Goal: Task Accomplishment & Management: Manage account settings

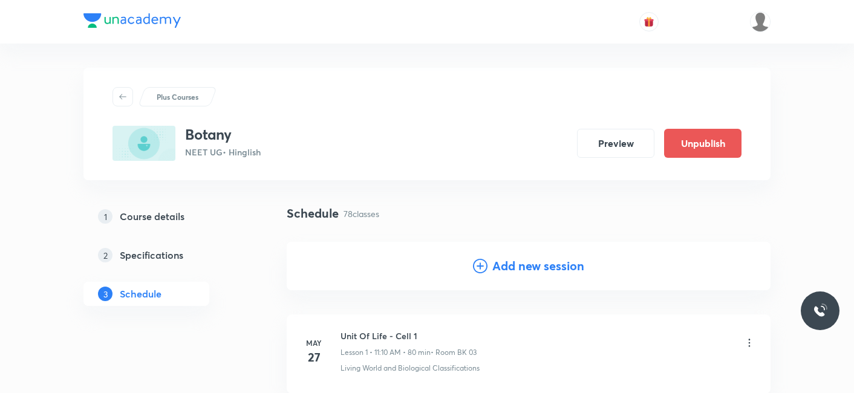
scroll to position [5224, 0]
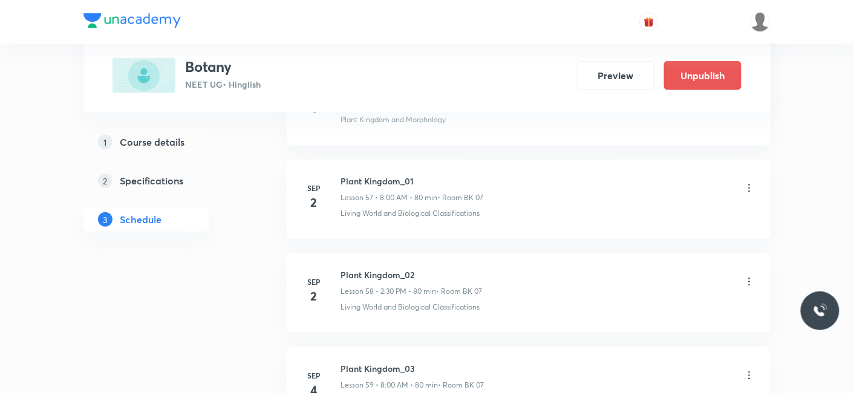
scroll to position [5963, 0]
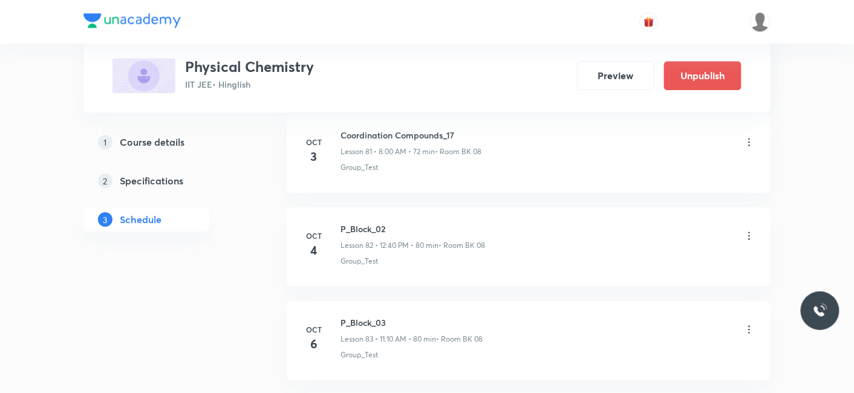
scroll to position [8272, 0]
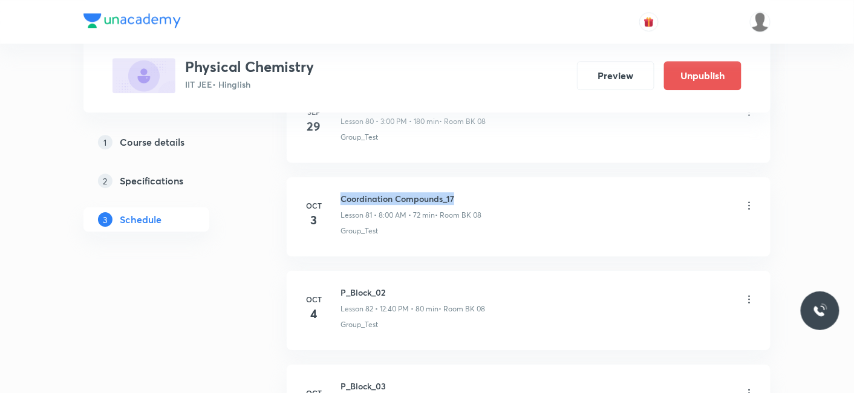
drag, startPoint x: 340, startPoint y: 165, endPoint x: 461, endPoint y: 163, distance: 121.0
click at [461, 177] on li "Oct 3 Coordination Compounds_17 Lesson 81 • 8:00 AM • 72 min • Room BK 08 Group…" at bounding box center [529, 216] width 484 height 79
copy h6 "Coordination Compounds_17"
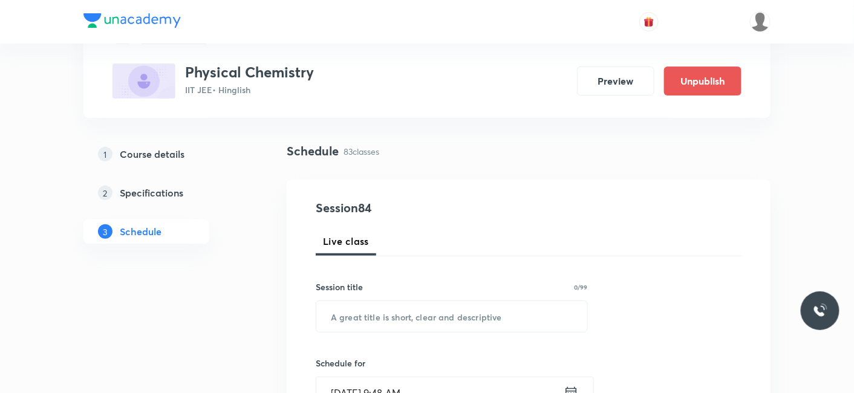
scroll to position [134, 0]
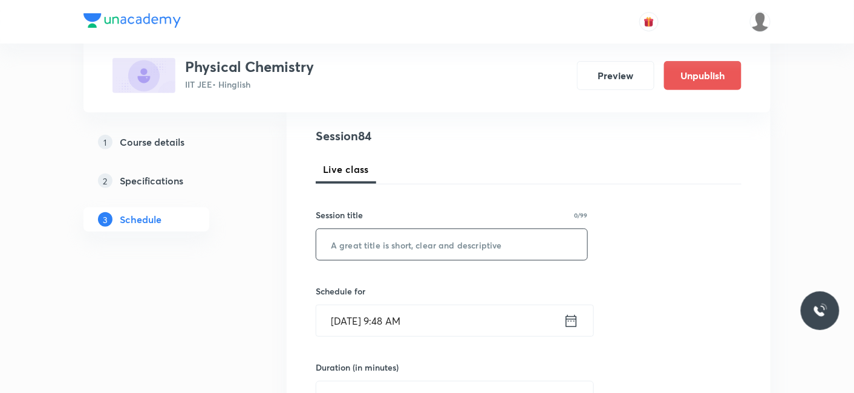
click at [456, 243] on input "text" at bounding box center [451, 244] width 271 height 31
paste input "Coordination Compounds_17"
type input "Coordination Compounds_18"
click at [413, 327] on input "[DATE] 9:48 AM" at bounding box center [439, 321] width 247 height 31
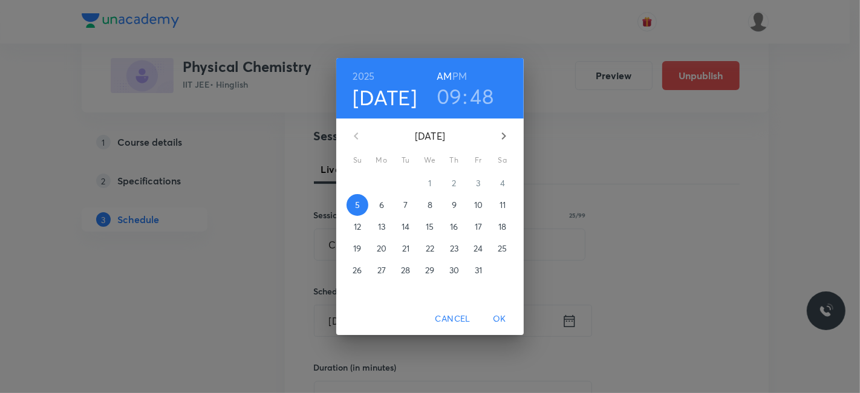
click at [487, 100] on h3 "48" at bounding box center [483, 95] width 24 height 25
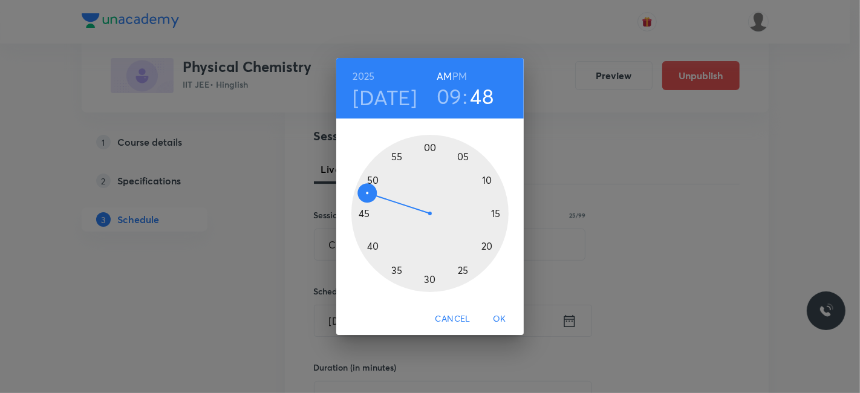
click at [374, 177] on div at bounding box center [429, 213] width 157 height 157
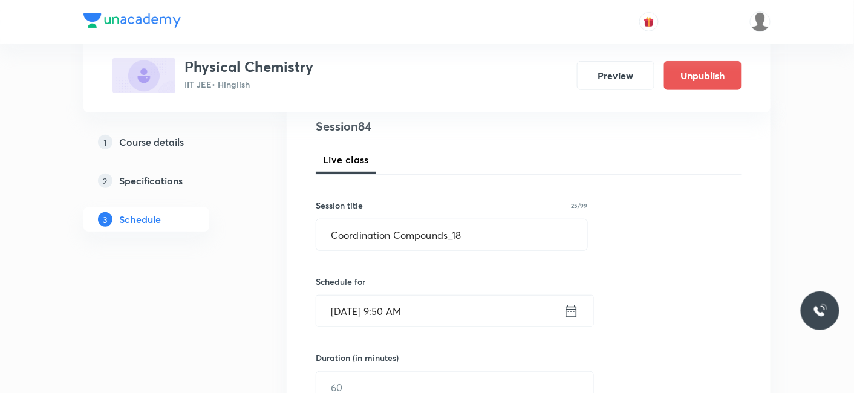
scroll to position [201, 0]
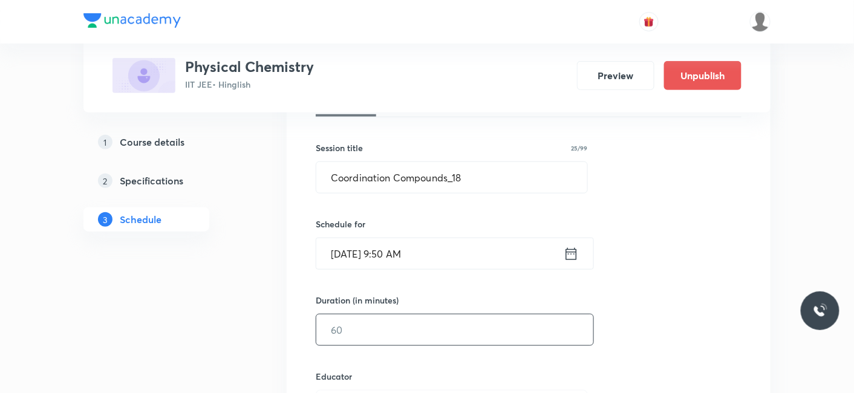
click at [391, 329] on input "text" at bounding box center [454, 330] width 277 height 31
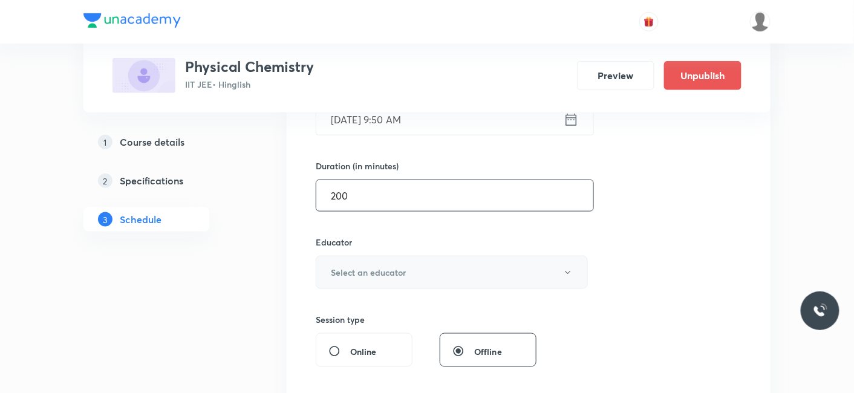
type input "200"
click at [376, 266] on h6 "Select an educator" at bounding box center [368, 272] width 75 height 13
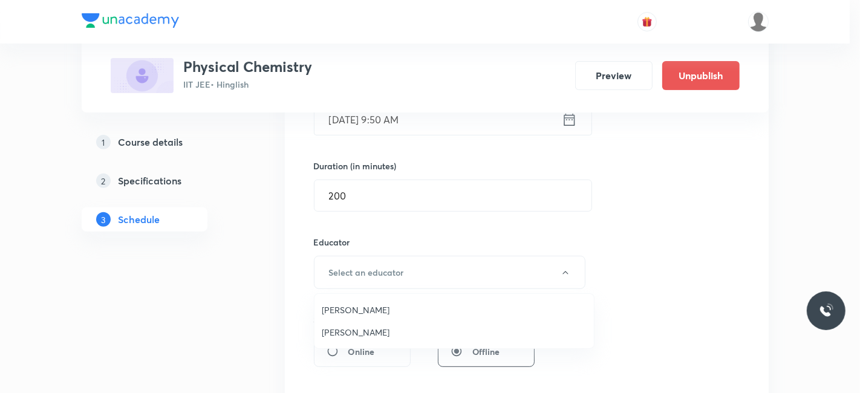
drag, startPoint x: 358, startPoint y: 306, endPoint x: 368, endPoint y: 313, distance: 13.1
click at [358, 305] on span "Abhilash Patel" at bounding box center [454, 310] width 265 height 13
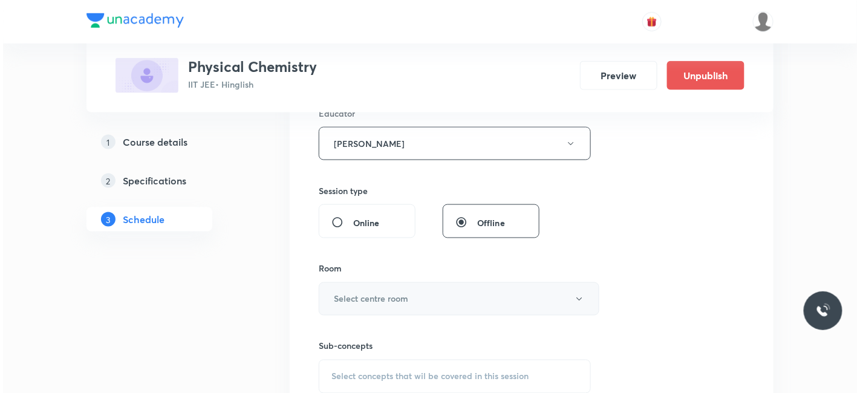
scroll to position [470, 0]
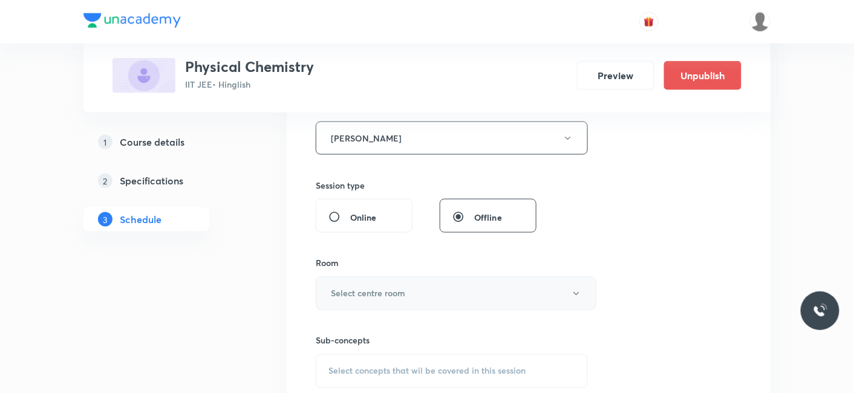
click at [370, 287] on h6 "Select centre room" at bounding box center [368, 293] width 74 height 13
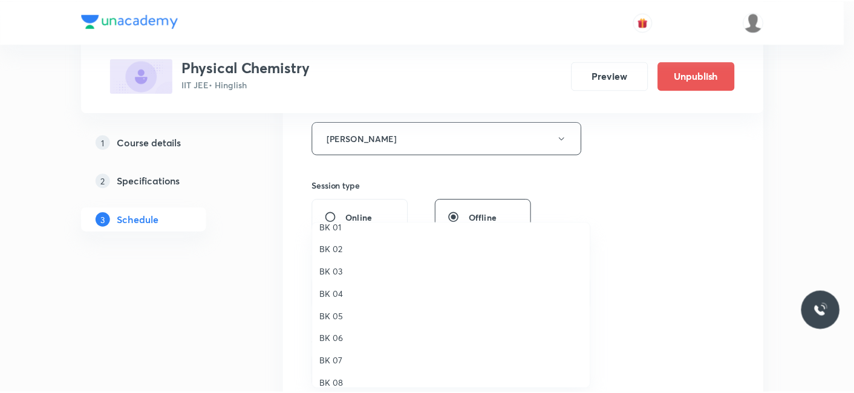
scroll to position [22, 0]
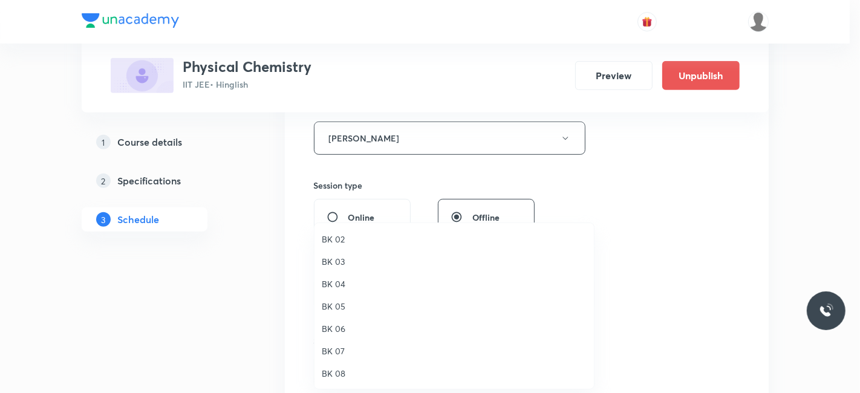
click at [328, 369] on span "BK 08" at bounding box center [454, 373] width 265 height 13
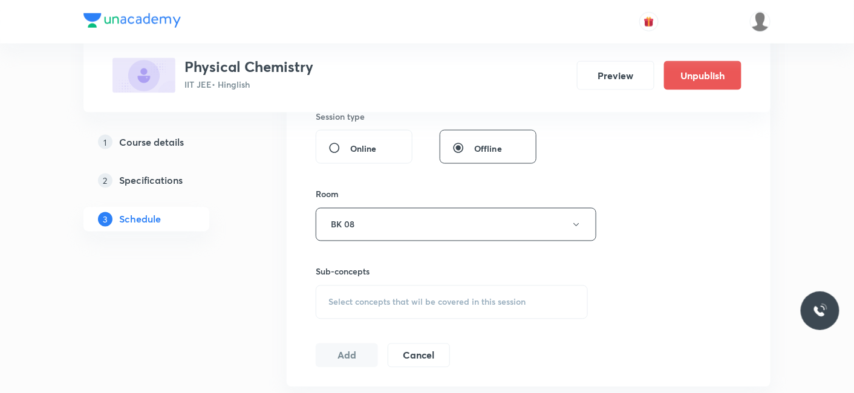
scroll to position [605, 0]
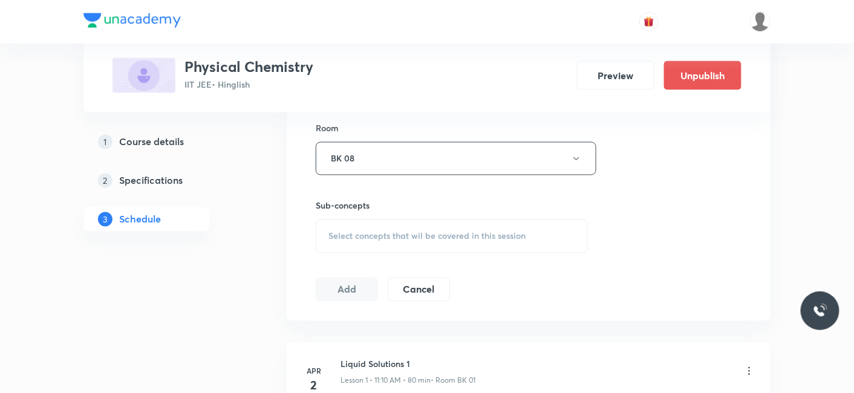
click at [339, 232] on span "Select concepts that wil be covered in this session" at bounding box center [427, 237] width 197 height 10
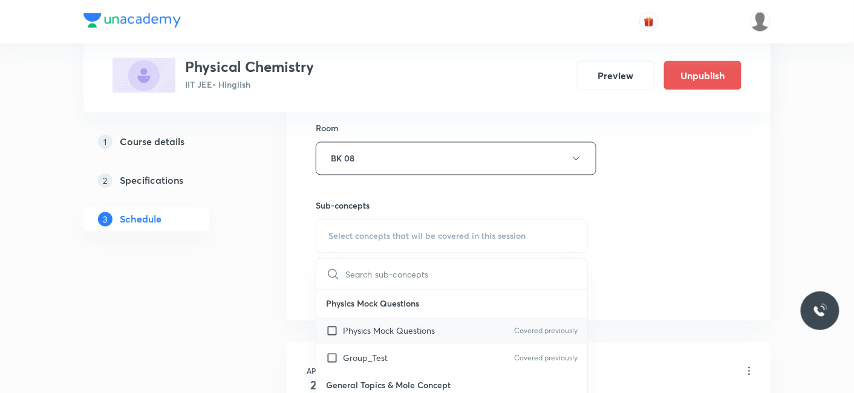
click at [368, 325] on p "Physics Mock Questions" at bounding box center [389, 331] width 92 height 13
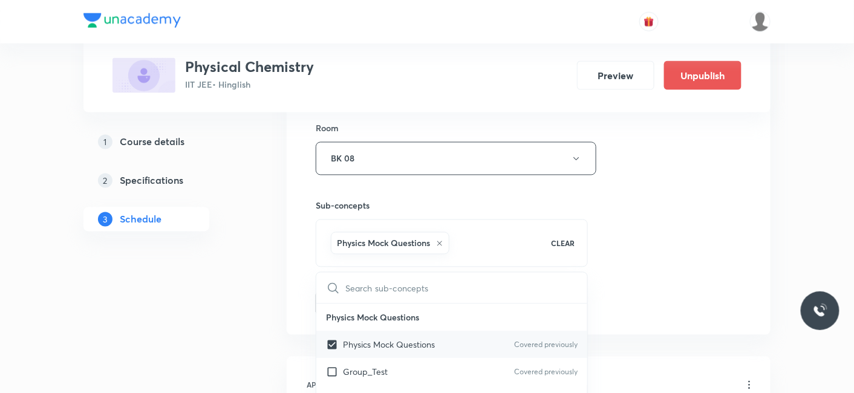
click at [340, 339] on input "checkbox" at bounding box center [334, 345] width 17 height 13
checkbox input "false"
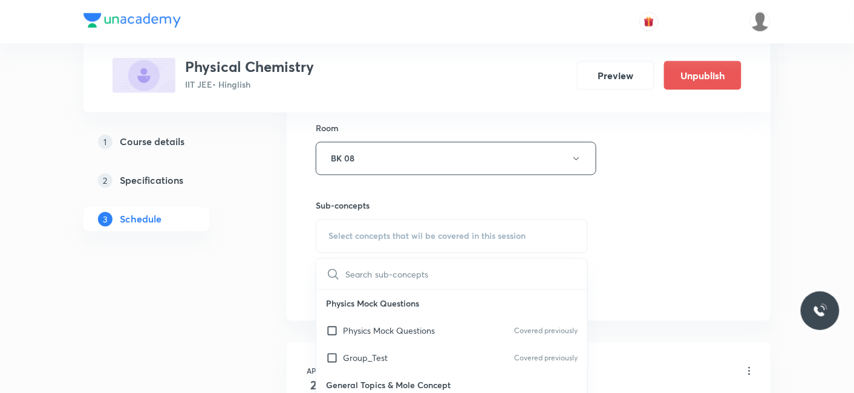
click at [356, 360] on p "Group_Test" at bounding box center [365, 358] width 45 height 13
checkbox input "true"
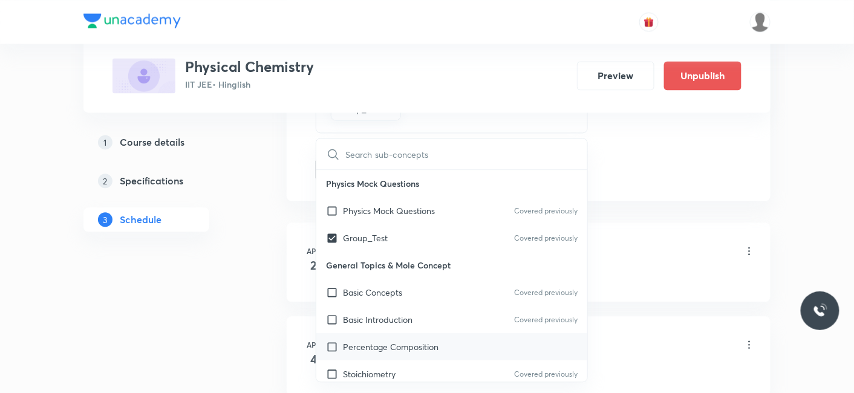
scroll to position [201, 0]
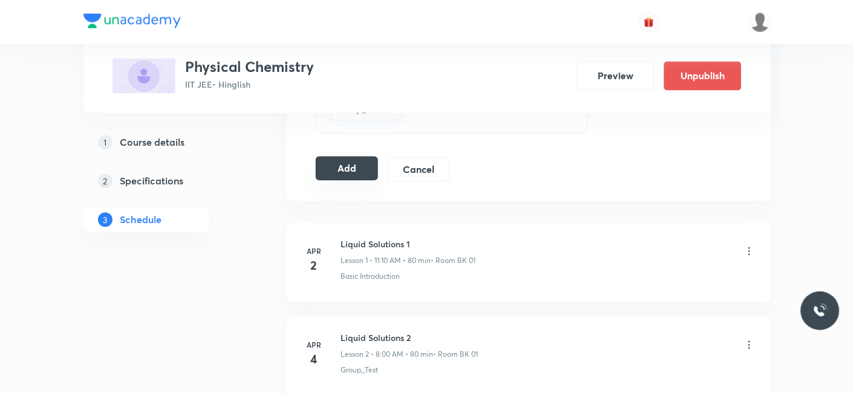
click at [350, 173] on button "Add" at bounding box center [347, 168] width 62 height 24
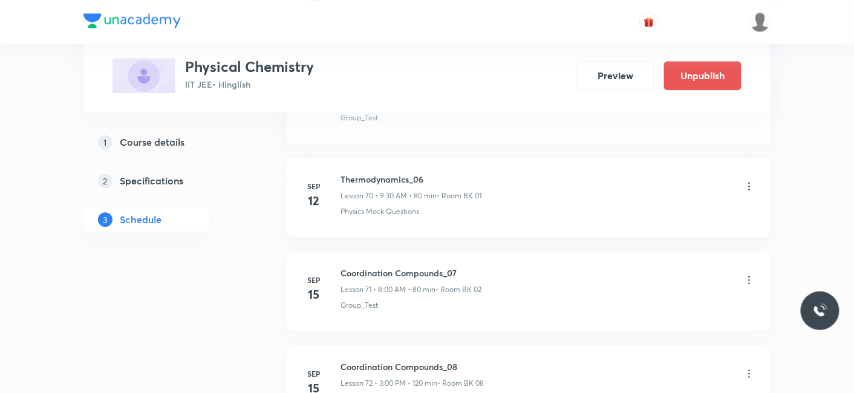
scroll to position [7869, 0]
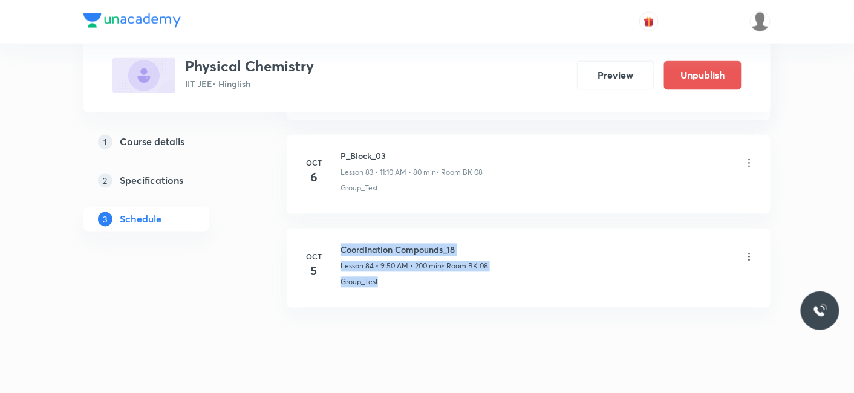
drag, startPoint x: 401, startPoint y: 264, endPoint x: 335, endPoint y: 239, distance: 70.7
click at [335, 239] on li "Oct 5 Coordination Compounds_18 Lesson 84 • 9:50 AM • 200 min • Room BK 08 Grou…" at bounding box center [529, 268] width 484 height 79
click at [436, 277] on div "Group_Test" at bounding box center [548, 282] width 415 height 11
